Goal: Transaction & Acquisition: Purchase product/service

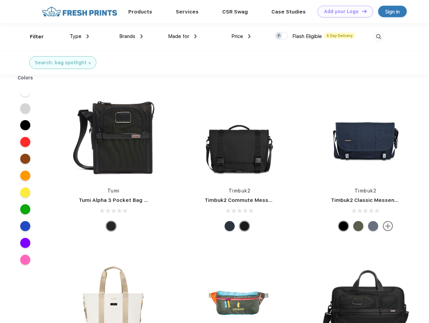
scroll to position [0, 0]
click at [342, 11] on link "Add your Logo Design Tool" at bounding box center [345, 12] width 56 height 12
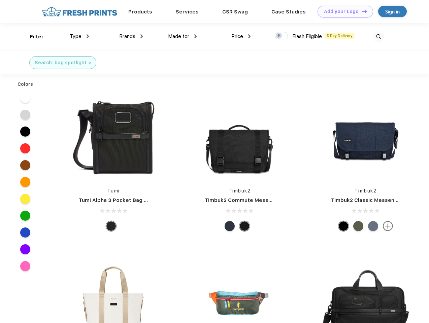
click at [0, 0] on div "Design Tool" at bounding box center [0, 0] width 0 height 0
click at [361, 11] on link "Add your Logo Design Tool" at bounding box center [345, 12] width 56 height 12
click at [32, 37] on div "Filter" at bounding box center [37, 37] width 14 height 8
click at [79, 36] on span "Type" at bounding box center [76, 36] width 12 height 6
click at [131, 36] on span "Brands" at bounding box center [127, 36] width 16 height 6
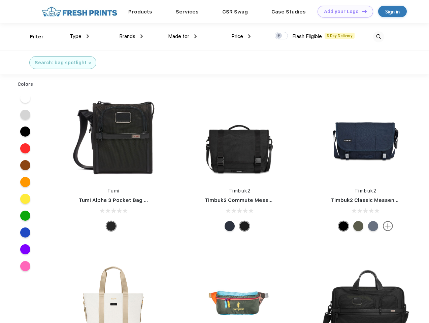
click at [182, 36] on span "Made for" at bounding box center [178, 36] width 21 height 6
click at [241, 36] on span "Price" at bounding box center [237, 36] width 12 height 6
click at [281, 36] on div at bounding box center [280, 35] width 13 height 7
click at [279, 36] on input "checkbox" at bounding box center [276, 34] width 4 height 4
click at [378, 37] on img at bounding box center [378, 36] width 11 height 11
